Goal: Information Seeking & Learning: Learn about a topic

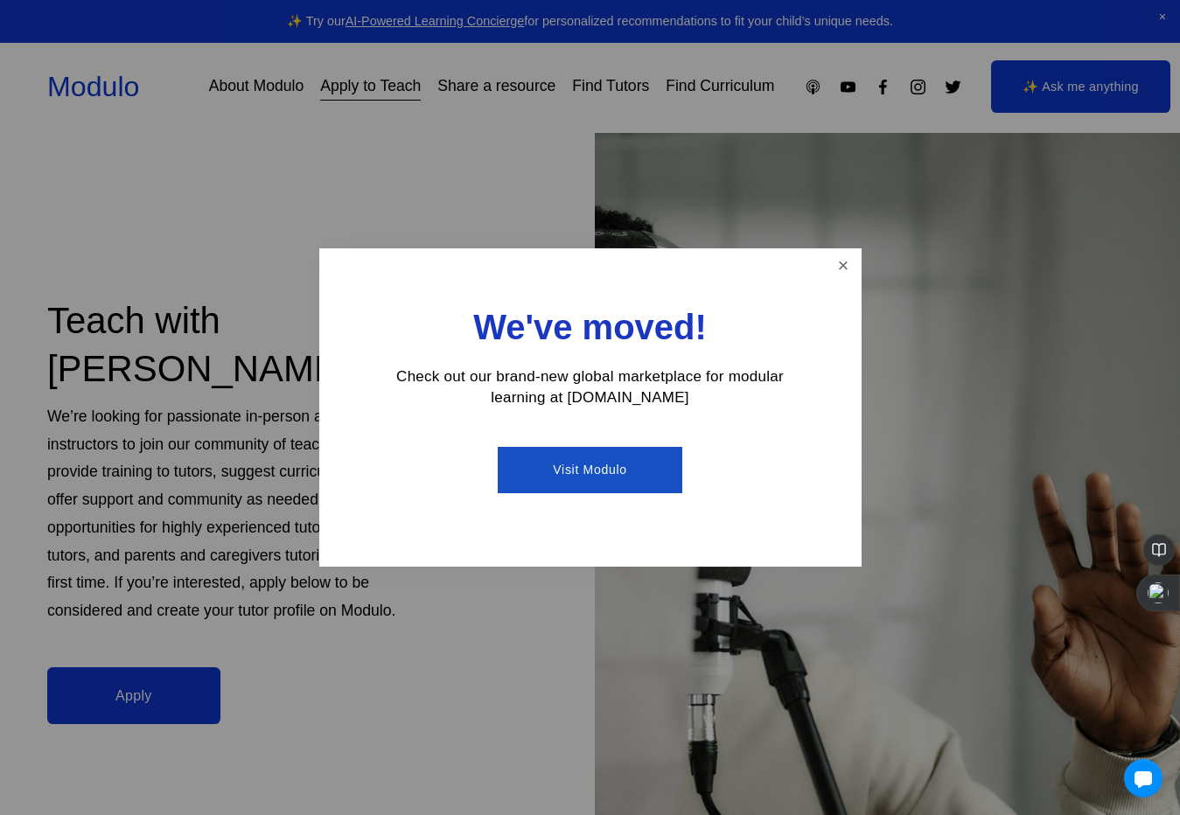
click at [613, 473] on link "Visit Modulo" at bounding box center [590, 470] width 185 height 46
click at [840, 267] on link "Close" at bounding box center [842, 266] width 31 height 31
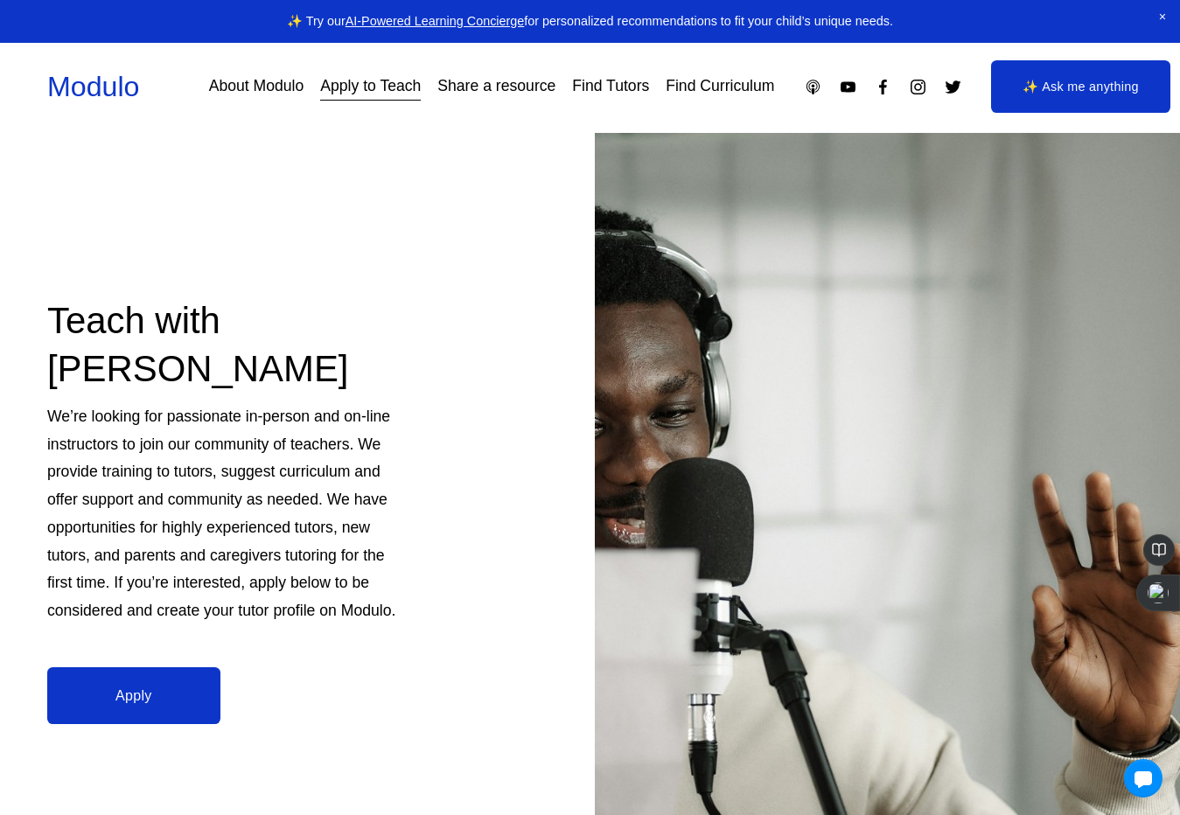
scroll to position [340, 0]
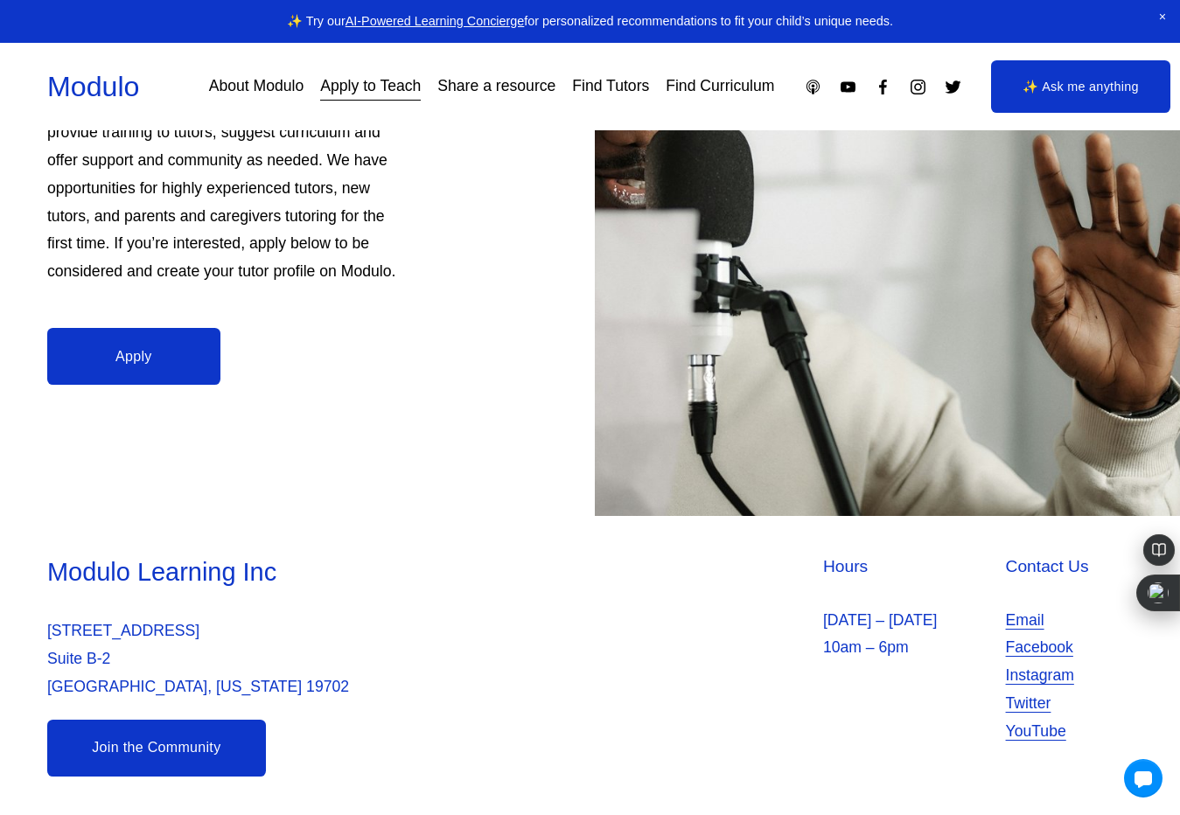
click at [605, 88] on link "Find Tutors" at bounding box center [610, 87] width 77 height 31
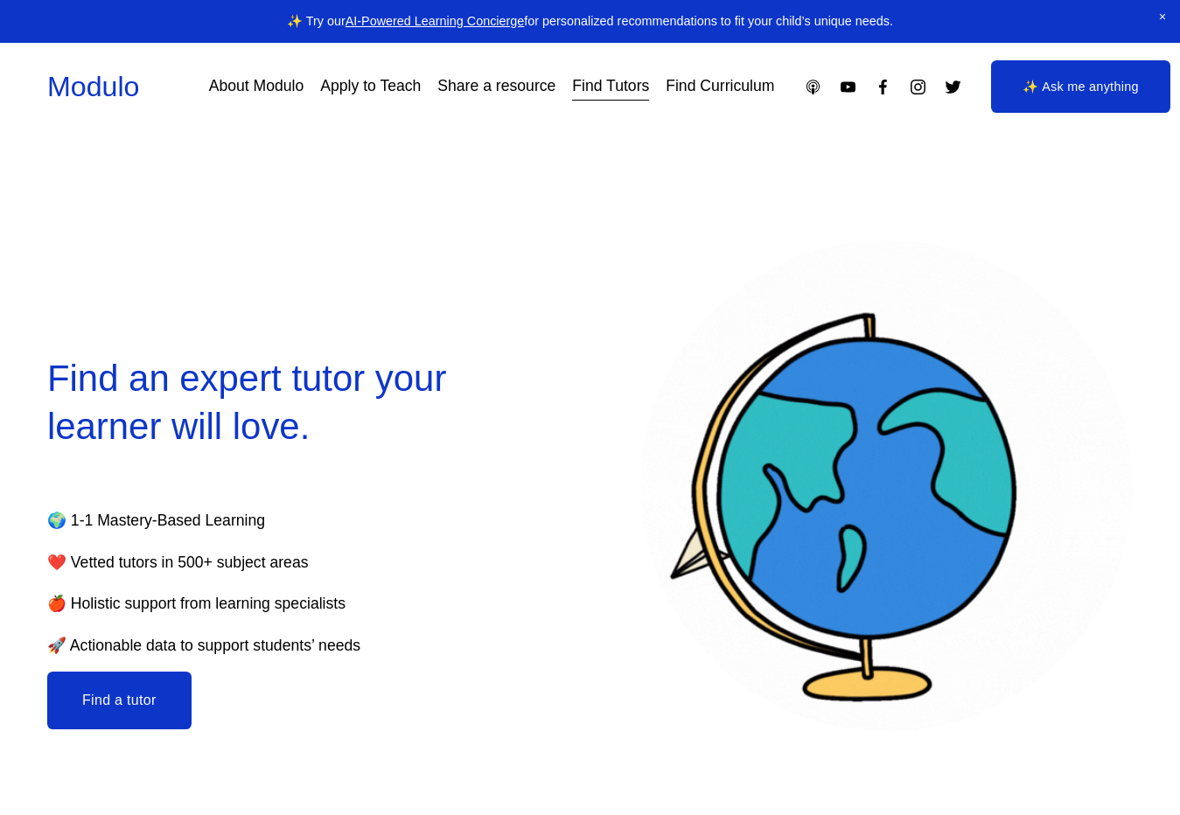
select select "**"
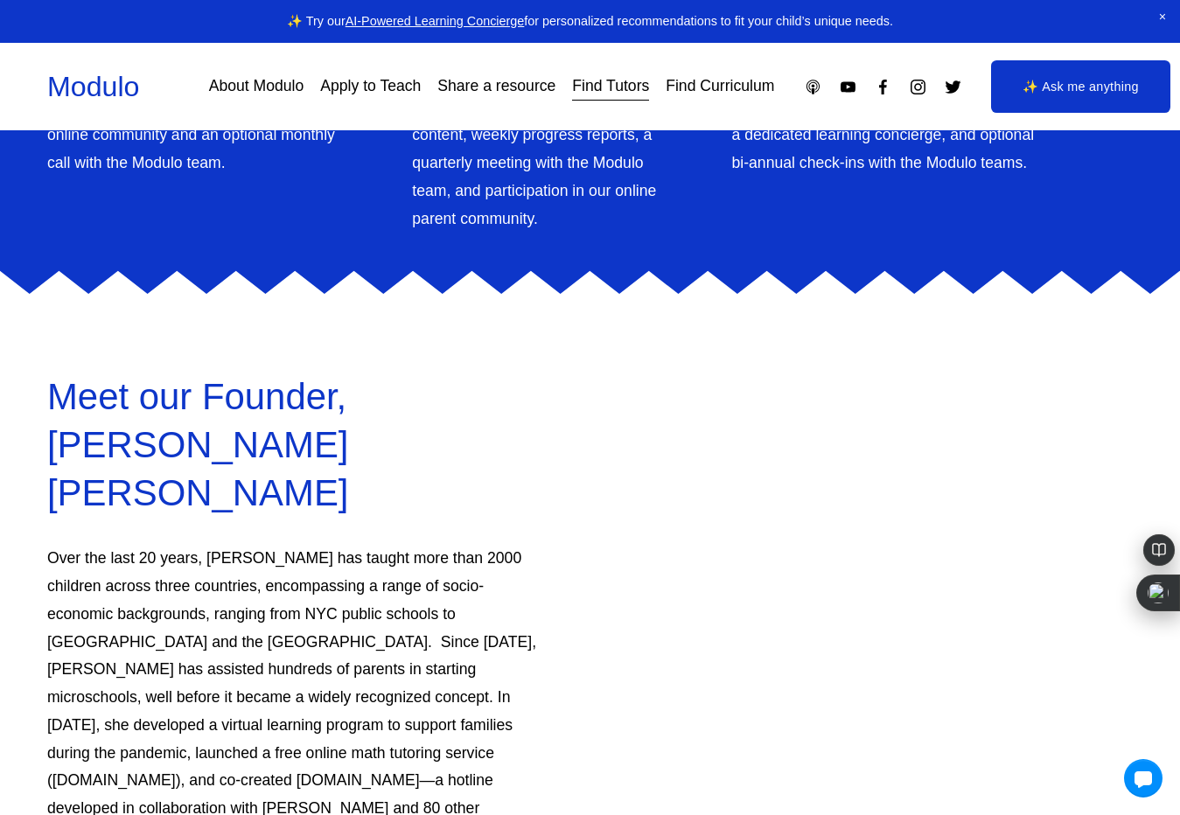
scroll to position [6248, 0]
